Goal: Task Accomplishment & Management: Manage account settings

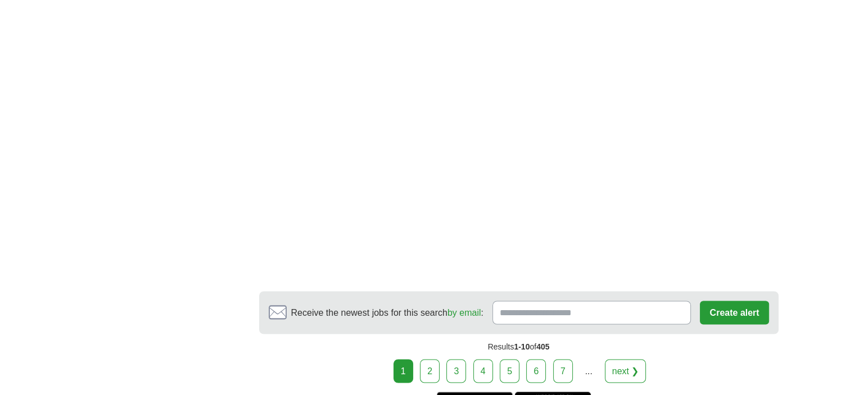
scroll to position [1876, 0]
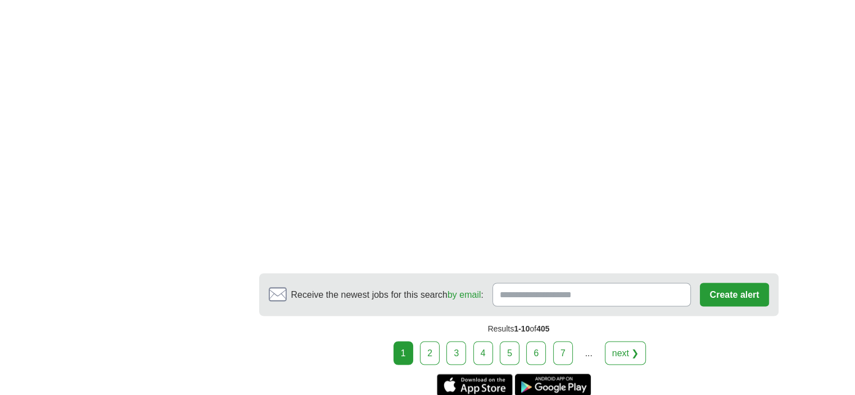
click at [427, 346] on link "2" at bounding box center [430, 353] width 20 height 24
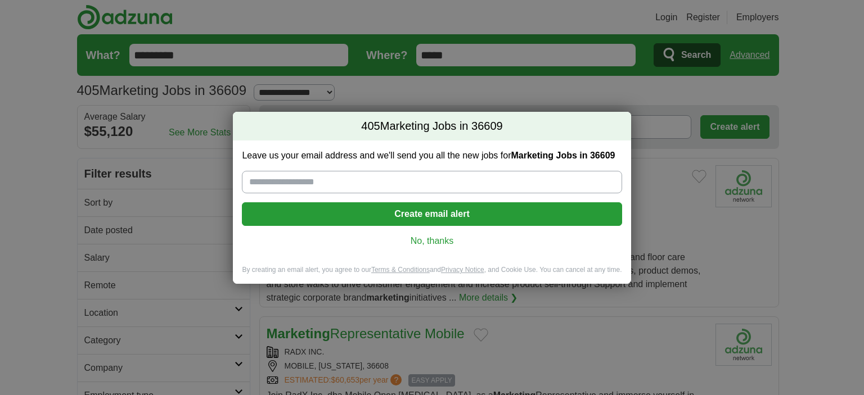
click at [451, 181] on input "Leave us your email address and we'll send you all the new jobs for Marketing J…" at bounding box center [432, 182] width 380 height 22
type input "**********"
click at [405, 211] on button "Create email alert" at bounding box center [432, 214] width 380 height 24
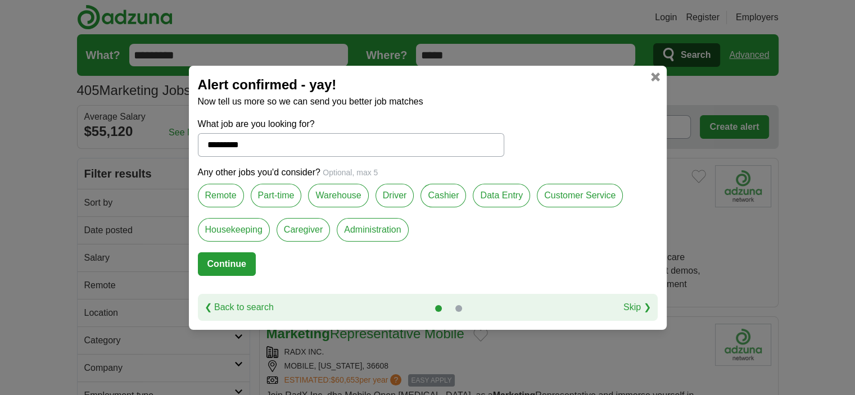
click at [657, 78] on link at bounding box center [655, 77] width 9 height 9
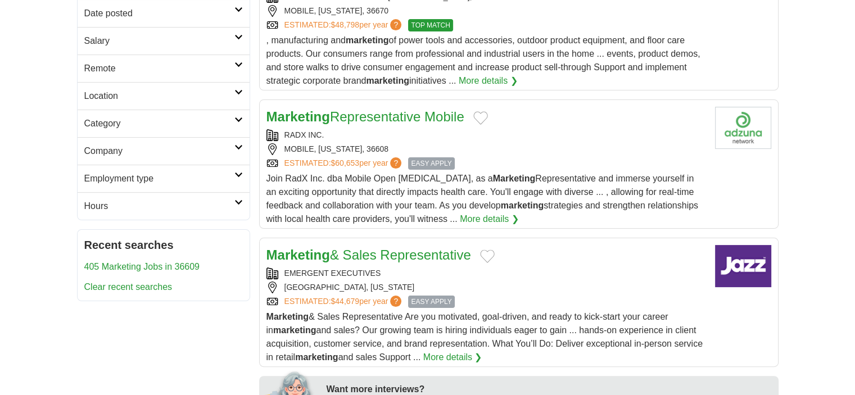
scroll to position [240, 0]
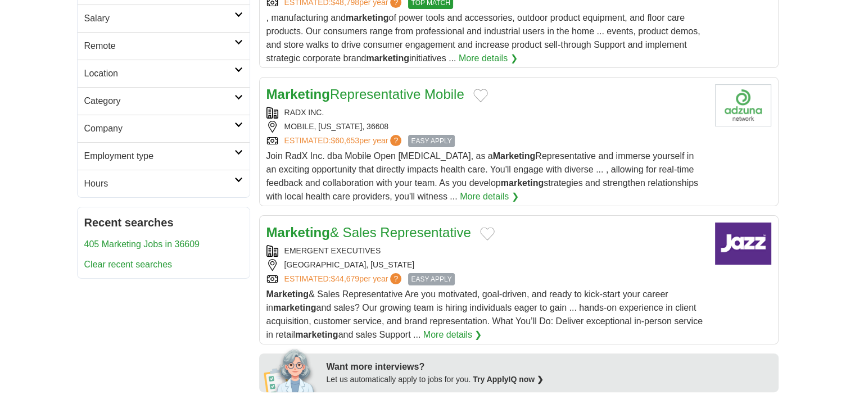
click at [414, 87] on link "Marketing Representative Mobile" at bounding box center [366, 94] width 198 height 15
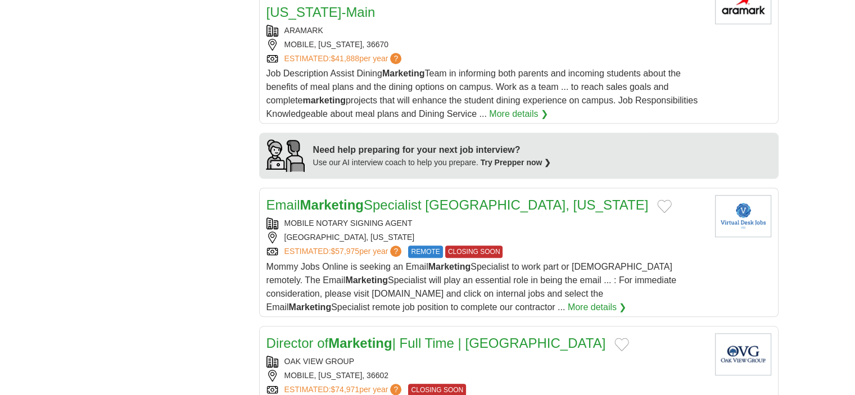
scroll to position [952, 0]
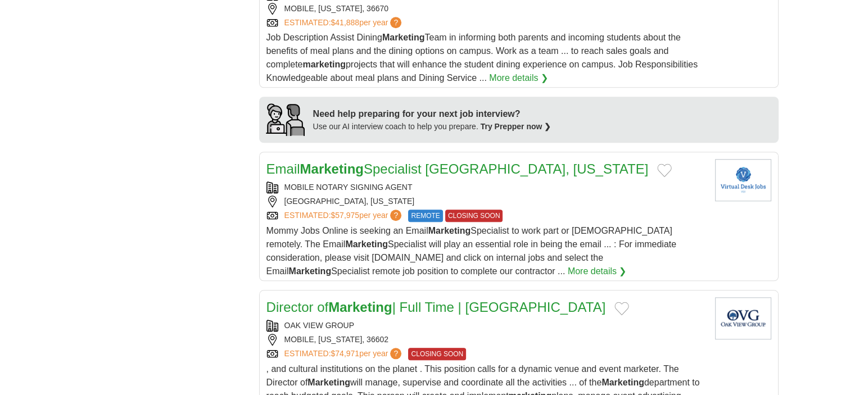
click at [369, 161] on link "​Email Marketing Specialist Mobile, Alabama" at bounding box center [458, 168] width 382 height 15
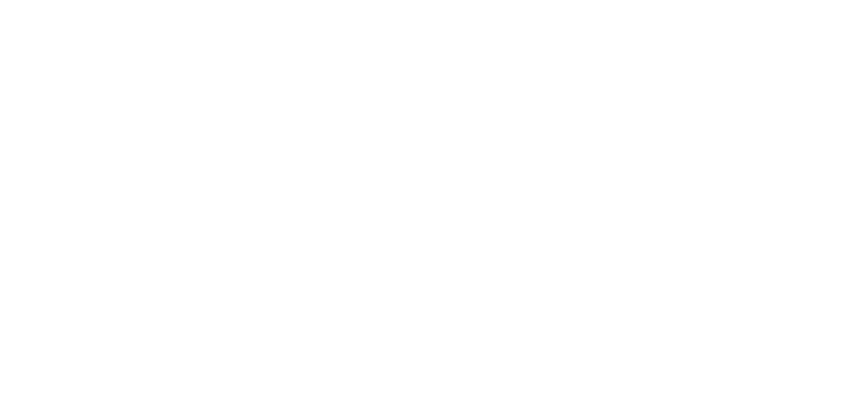
scroll to position [1926, 0]
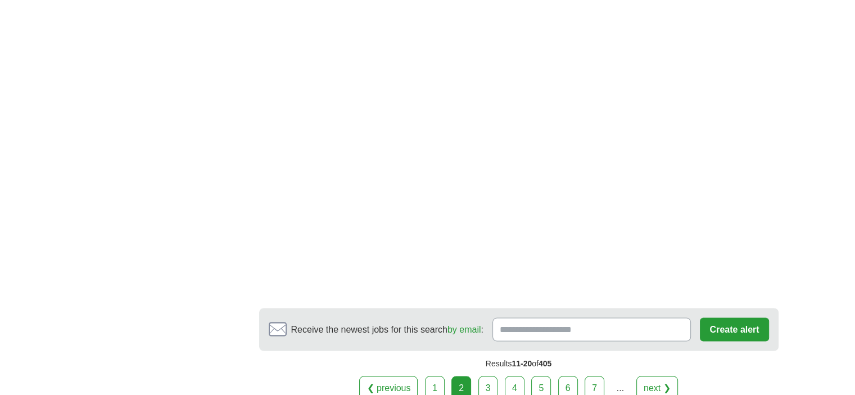
click at [493, 376] on link "3" at bounding box center [489, 388] width 20 height 24
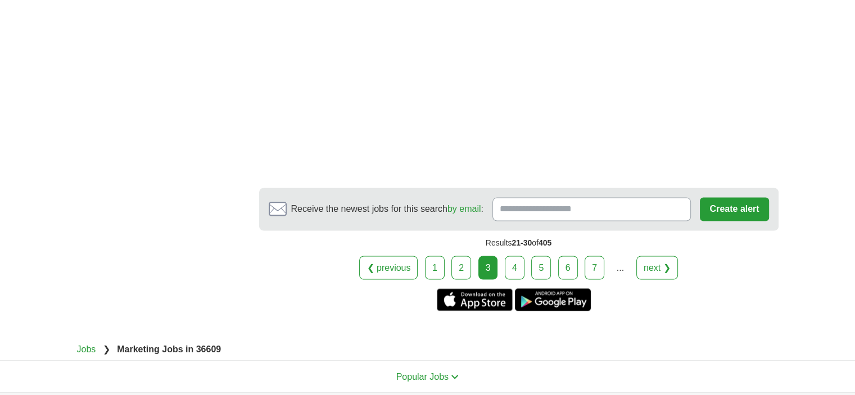
scroll to position [1920, 0]
